Goal: Book appointment/travel/reservation

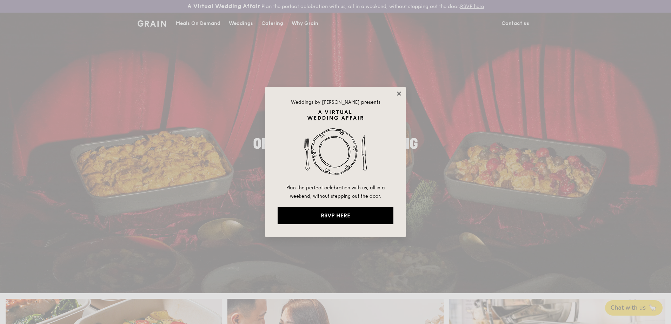
click at [400, 93] on icon at bounding box center [399, 94] width 4 height 4
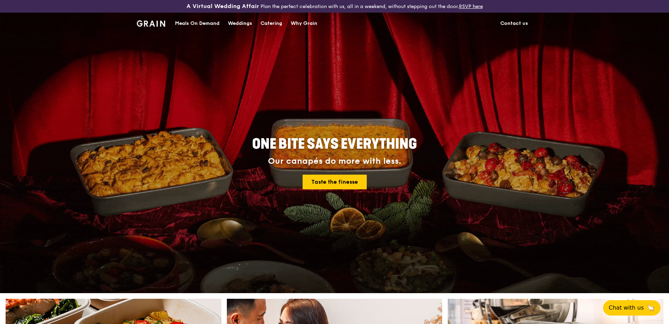
click at [271, 22] on div "Catering" at bounding box center [272, 23] width 22 height 21
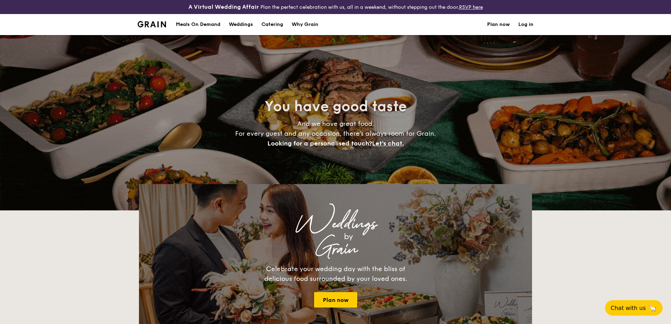
select select
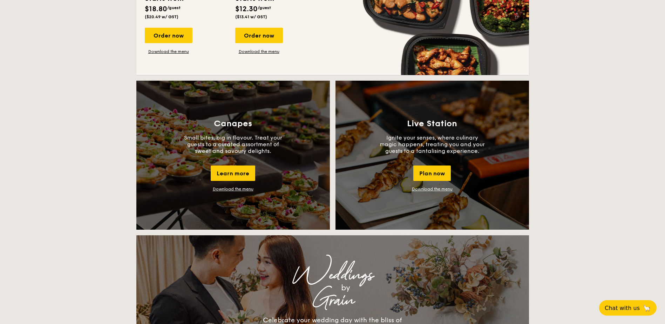
scroll to position [561, 0]
click at [239, 171] on div "Learn more" at bounding box center [233, 172] width 45 height 15
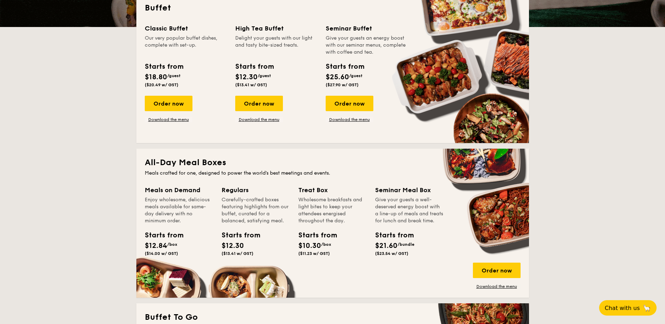
scroll to position [0, 0]
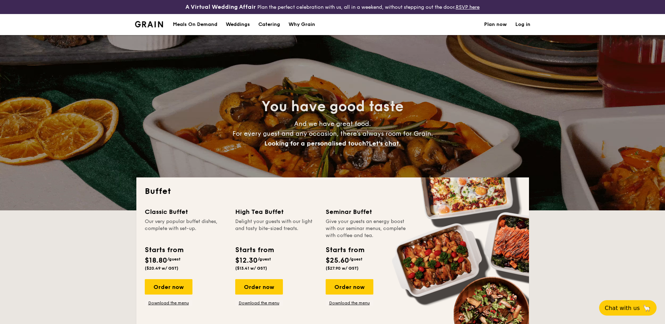
click at [237, 22] on div "Weddings" at bounding box center [238, 24] width 24 height 21
